Goal: Find specific page/section: Find specific page/section

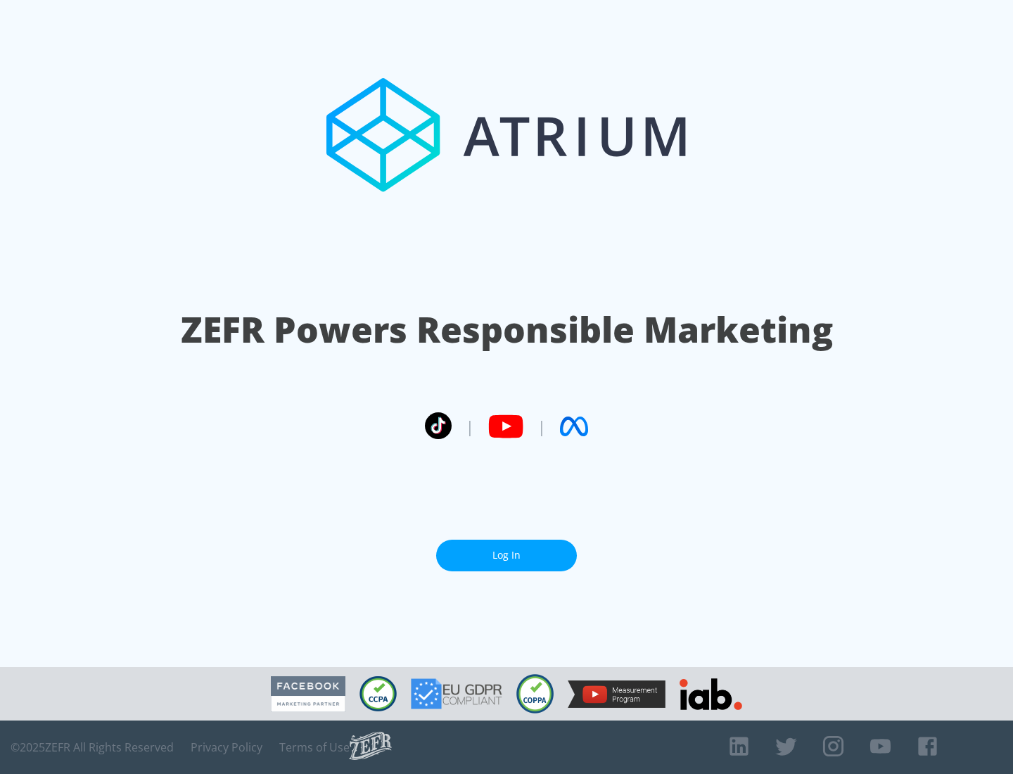
click at [506, 555] on link "Log In" at bounding box center [506, 556] width 141 height 32
